Goal: Task Accomplishment & Management: Use online tool/utility

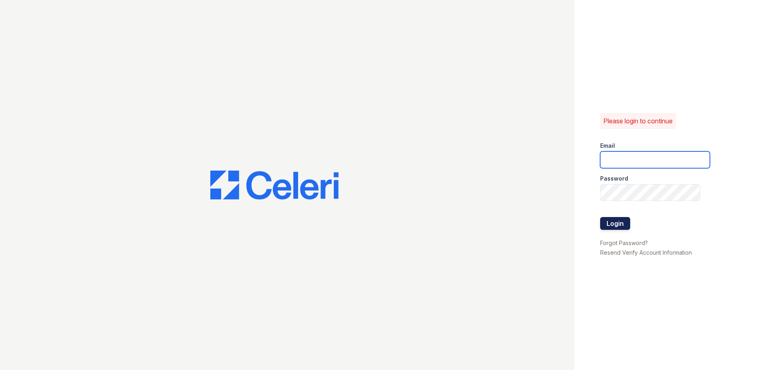
type input "[EMAIL_ADDRESS][DOMAIN_NAME]"
click at [621, 220] on button "Login" at bounding box center [615, 223] width 30 height 13
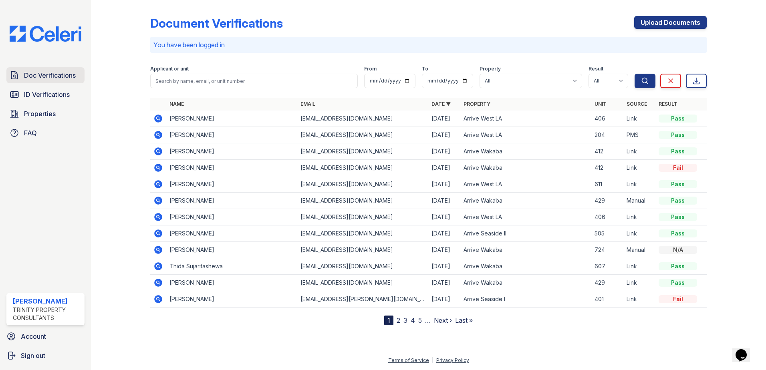
click at [52, 82] on link "Doc Verifications" at bounding box center [45, 75] width 78 height 16
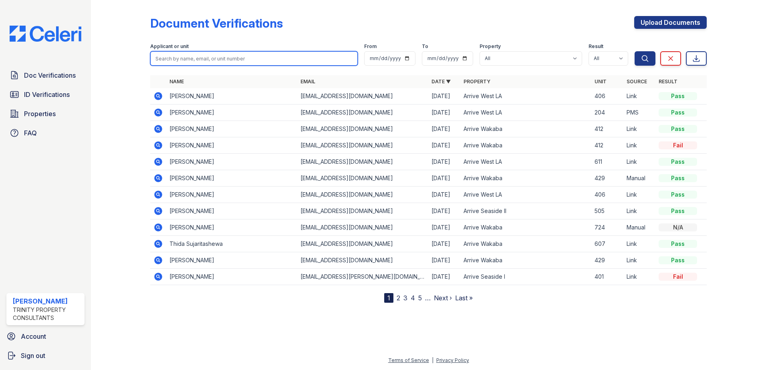
click at [209, 57] on input "search" at bounding box center [254, 58] width 208 height 14
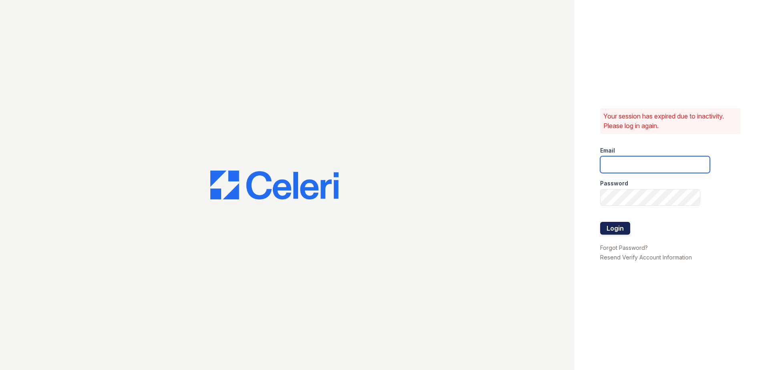
type input "nramirez@trinity-pm.com"
click at [622, 227] on button "Login" at bounding box center [615, 228] width 30 height 13
